Goal: Complete application form

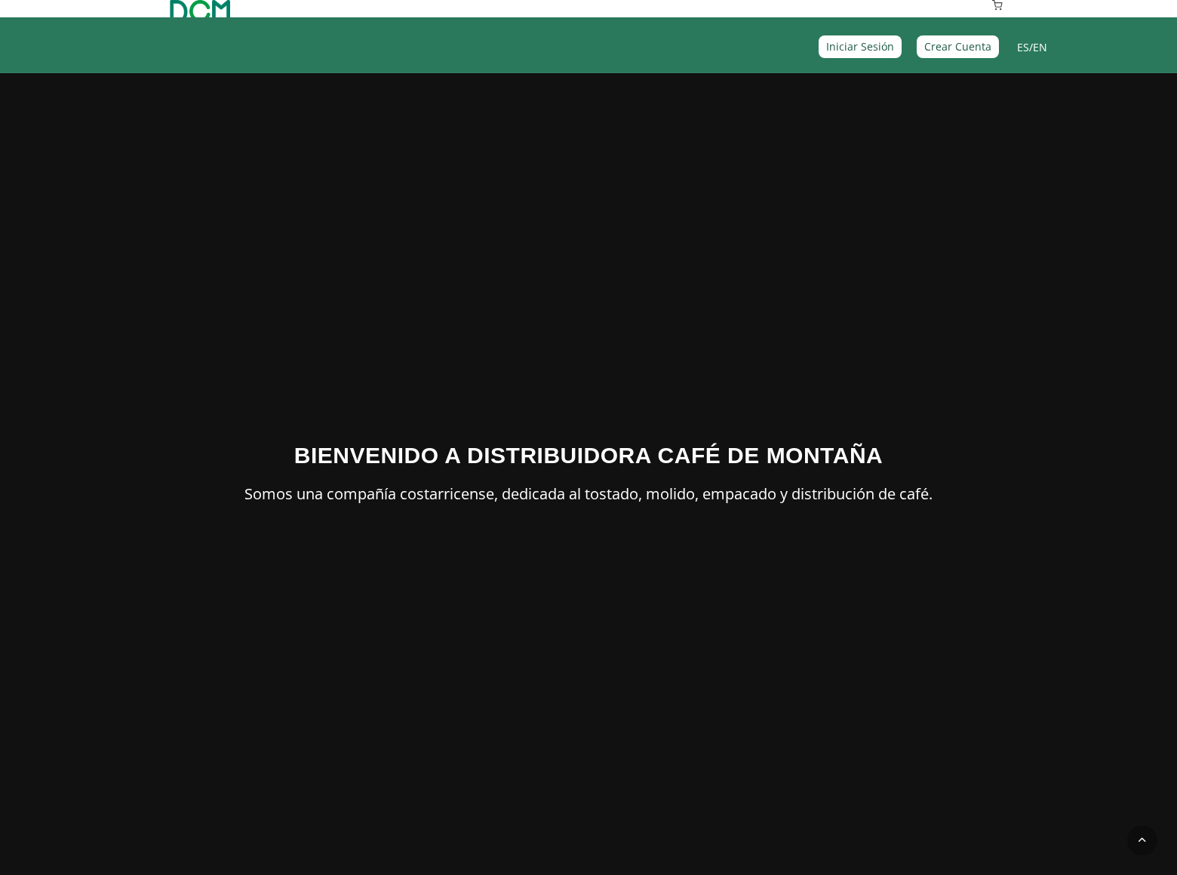
scroll to position [3188, 0]
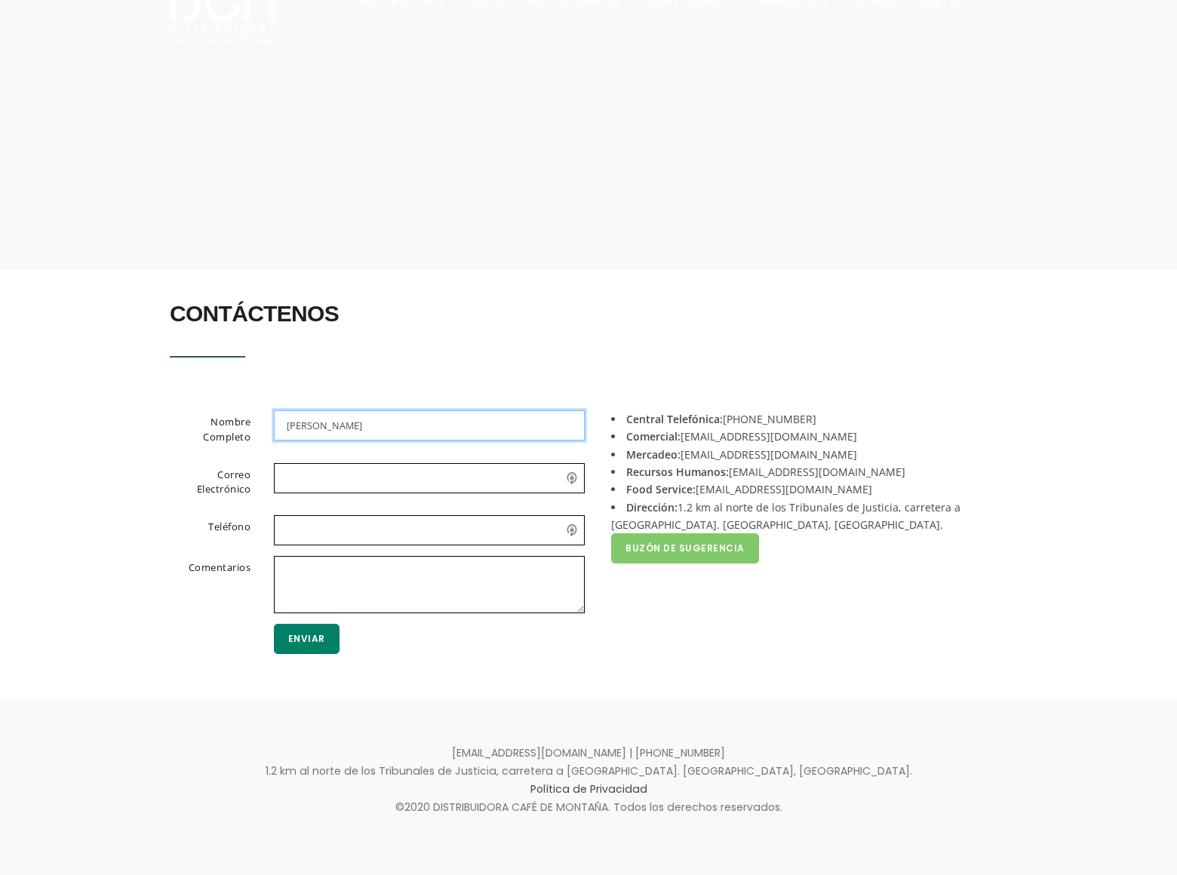
scroll to position [102, 0]
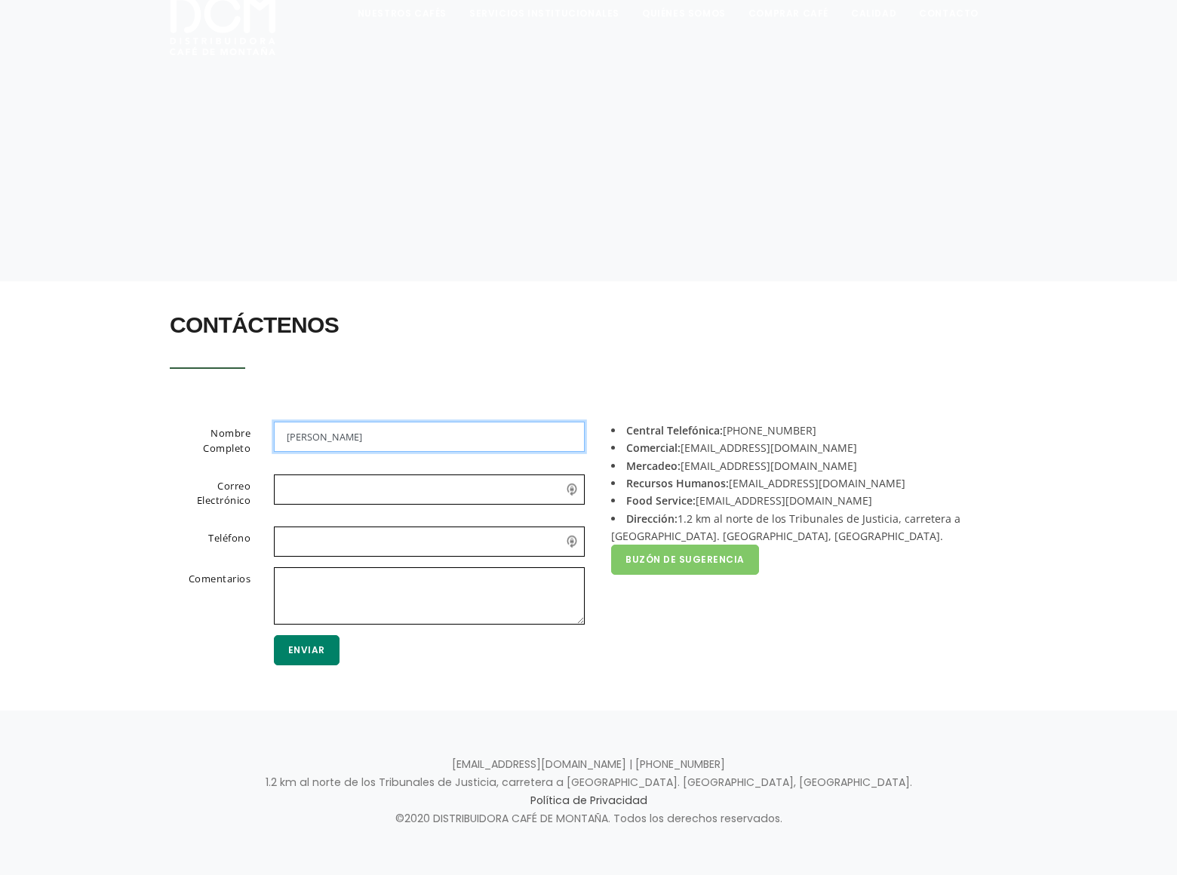
type input "Rick Stephens"
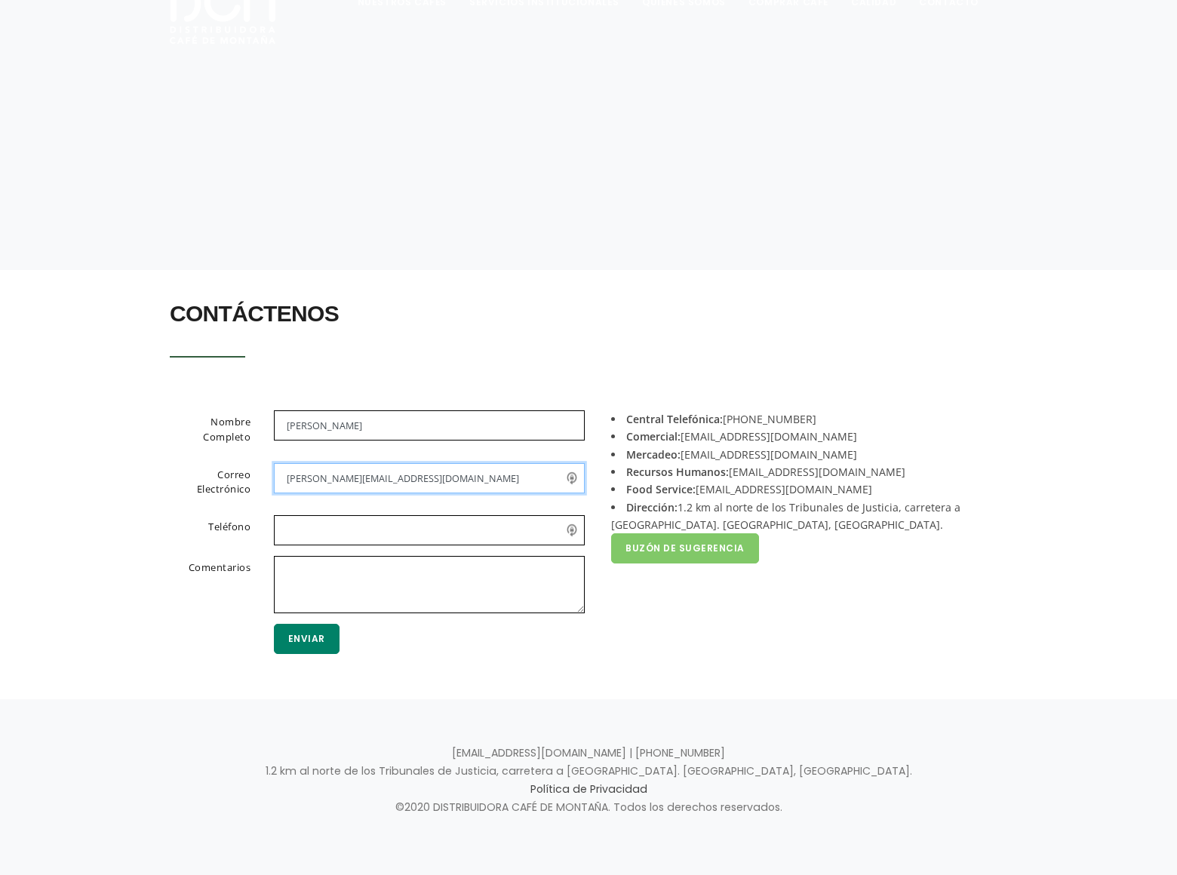
type input "rick_stephens@dominatebanners.com"
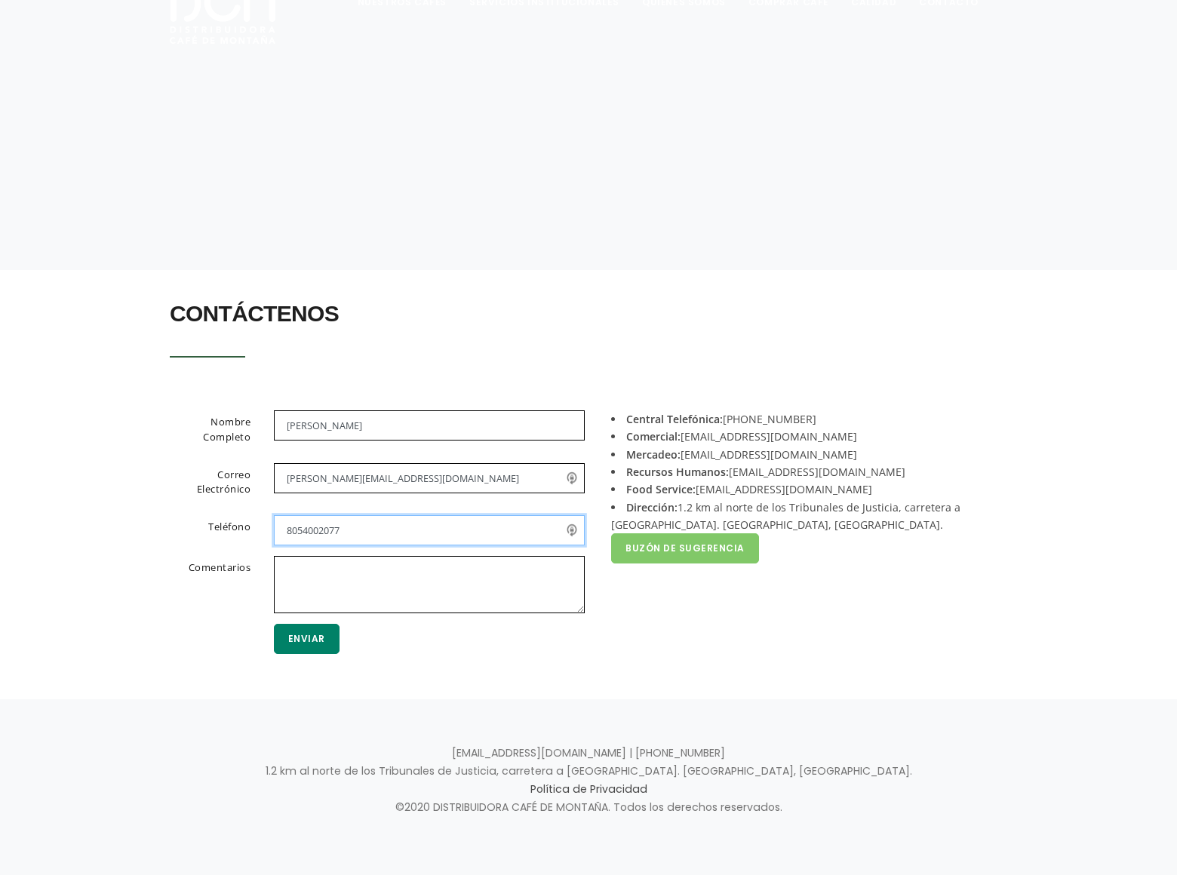
type input "8054002077"
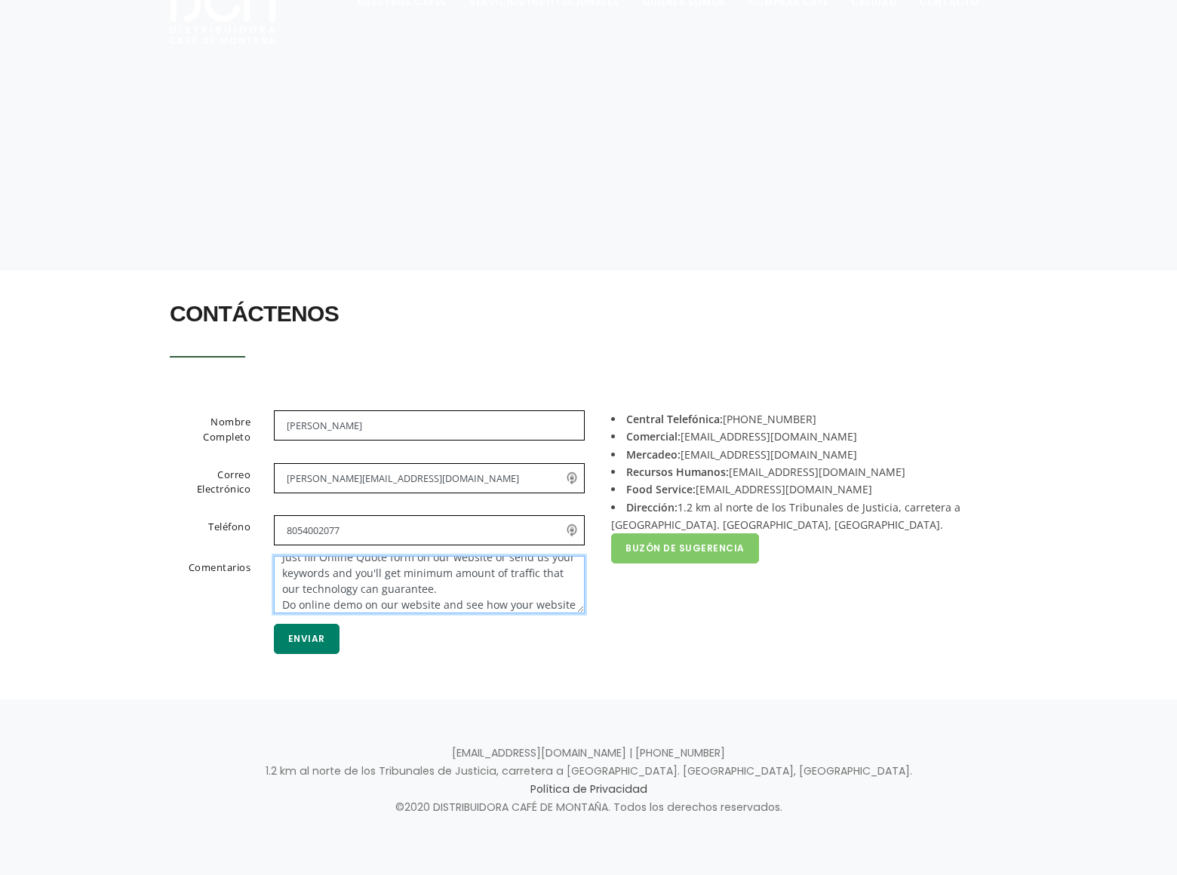
scroll to position [60, 0]
type textarea "We can place your website on top position in search engines without PPC. Just f…"
click at [305, 639] on button "Enviar" at bounding box center [307, 639] width 66 height 30
